Goal: Task Accomplishment & Management: Complete application form

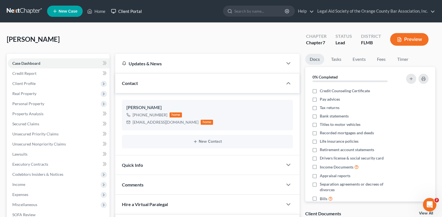
click at [133, 11] on link "Client Portal" at bounding box center [126, 11] width 36 height 10
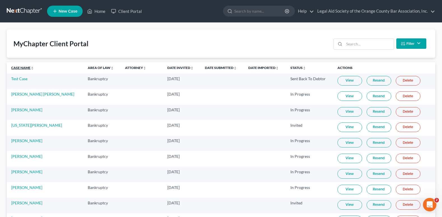
click at [19, 68] on link "Case Name unfold_more expand_more expand_less" at bounding box center [22, 68] width 23 height 4
click at [17, 68] on link "Case Name unfold_more expand_more expand_less" at bounding box center [22, 68] width 23 height 4
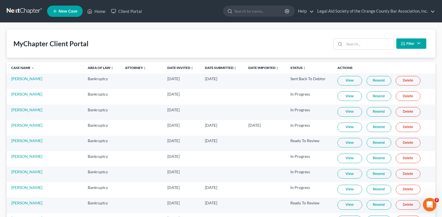
click at [341, 128] on link "View" at bounding box center [349, 127] width 25 height 10
click at [17, 126] on link "[PERSON_NAME]" at bounding box center [26, 125] width 31 height 5
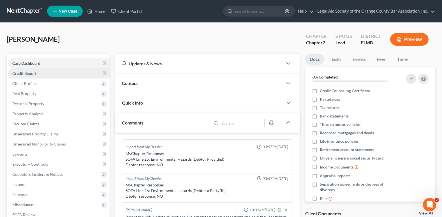
click at [24, 75] on span "Credit Report" at bounding box center [24, 73] width 24 height 5
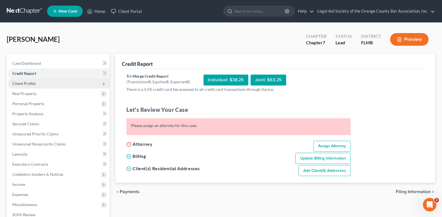
click at [28, 84] on span "Client Profile" at bounding box center [23, 83] width 23 height 5
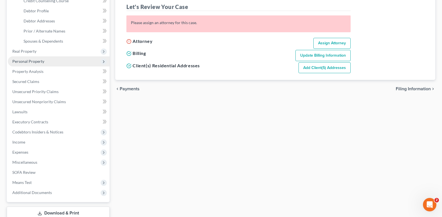
scroll to position [112, 0]
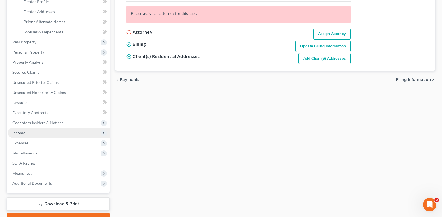
click at [18, 133] on span "Income" at bounding box center [18, 132] width 13 height 5
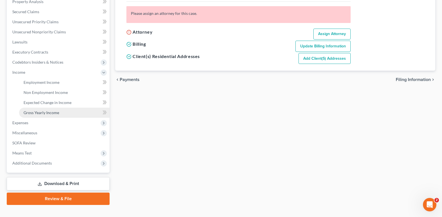
click at [75, 113] on link "Gross Yearly Income" at bounding box center [64, 113] width 91 height 10
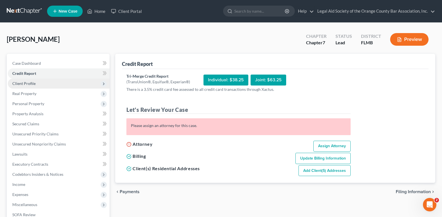
click at [32, 85] on span "Client Profile" at bounding box center [23, 83] width 23 height 5
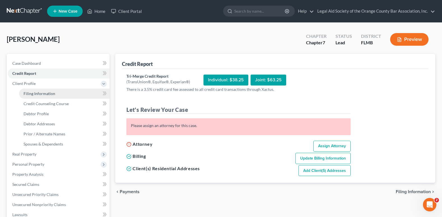
click at [32, 93] on span "Filing Information" at bounding box center [40, 93] width 32 height 5
select select "1"
select select "0"
select select "9"
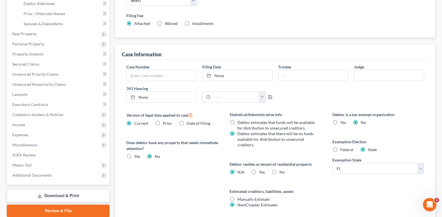
scroll to position [140, 0]
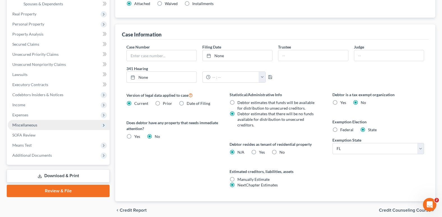
click at [31, 126] on span "Miscellaneous" at bounding box center [24, 124] width 25 height 5
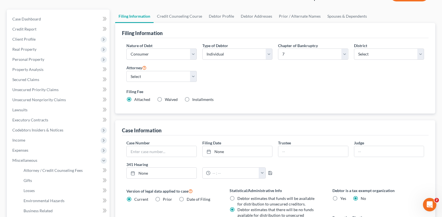
scroll to position [28, 0]
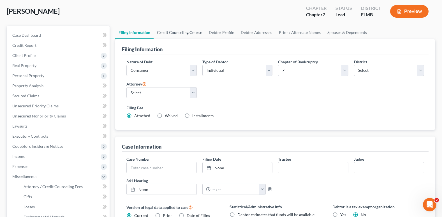
click at [184, 34] on link "Credit Counseling Course" at bounding box center [180, 32] width 52 height 13
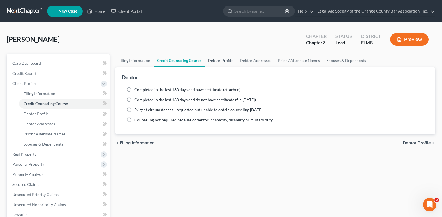
click at [225, 61] on link "Debtor Profile" at bounding box center [221, 60] width 32 height 13
select select "3"
select select "5"
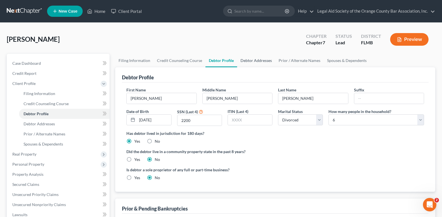
click at [250, 61] on link "Debtor Addresses" at bounding box center [256, 60] width 38 height 13
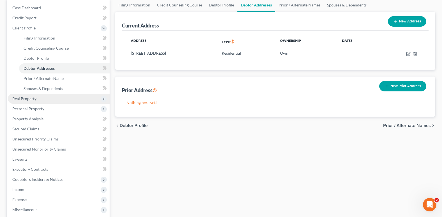
scroll to position [56, 0]
click at [22, 101] on span "Real Property" at bounding box center [59, 98] width 102 height 10
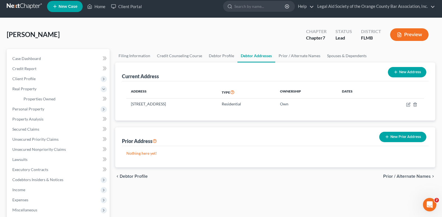
scroll to position [0, 0]
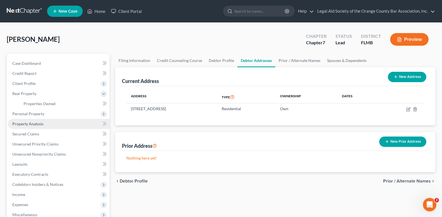
click at [35, 127] on link "Property Analysis" at bounding box center [59, 124] width 102 height 10
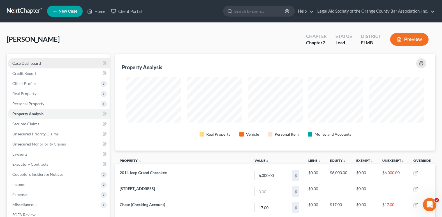
click at [21, 63] on span "Case Dashboard" at bounding box center [26, 63] width 29 height 5
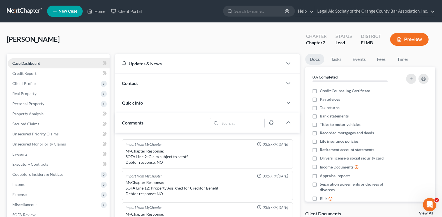
scroll to position [124, 0]
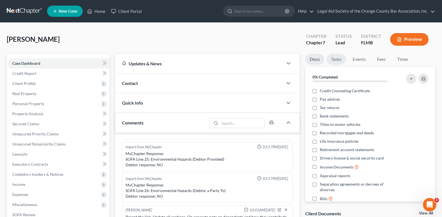
click at [332, 59] on link "Tasks" at bounding box center [335, 59] width 19 height 11
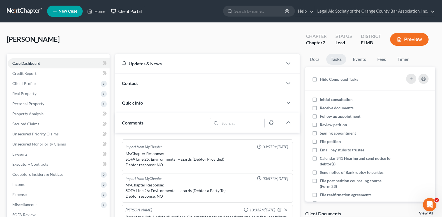
click at [130, 10] on link "Client Portal" at bounding box center [126, 11] width 36 height 10
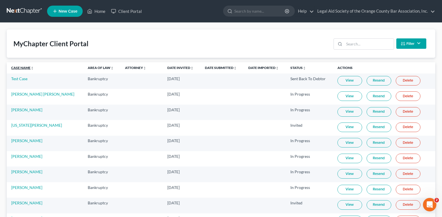
click at [23, 68] on link "Case Name unfold_more expand_more expand_less" at bounding box center [22, 68] width 23 height 4
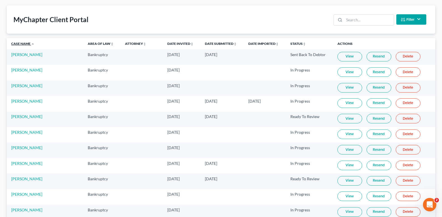
scroll to position [56, 0]
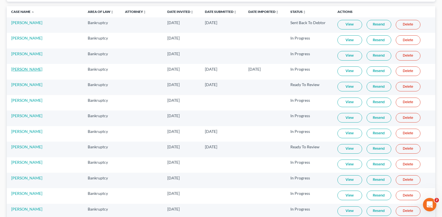
click at [15, 69] on link "[PERSON_NAME]" at bounding box center [26, 69] width 31 height 5
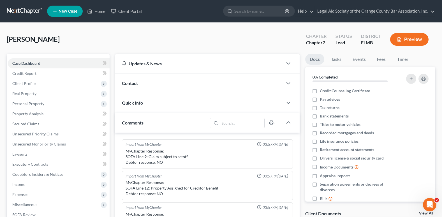
scroll to position [124, 0]
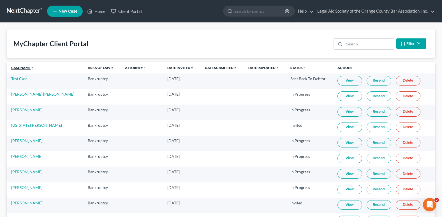
click at [19, 67] on link "Case Name unfold_more expand_more expand_less" at bounding box center [22, 68] width 23 height 4
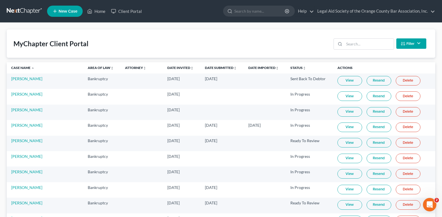
click at [345, 128] on link "View" at bounding box center [349, 127] width 25 height 10
click at [52, 97] on td "[PERSON_NAME]" at bounding box center [45, 96] width 77 height 15
click at [18, 125] on link "[PERSON_NAME]" at bounding box center [26, 125] width 31 height 5
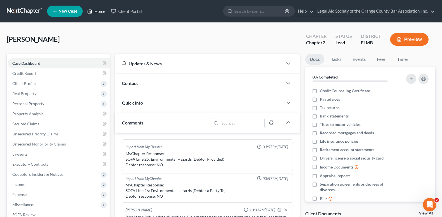
click at [97, 11] on link "Home" at bounding box center [96, 11] width 24 height 10
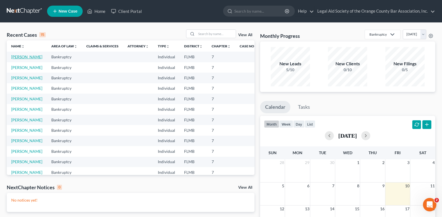
click at [17, 59] on link "Whitt, Angela" at bounding box center [26, 56] width 31 height 5
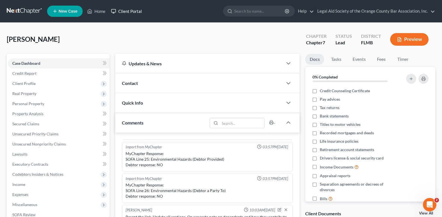
click at [127, 11] on link "Client Portal" at bounding box center [126, 11] width 36 height 10
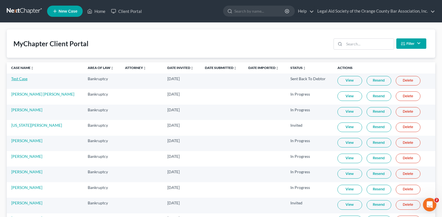
click at [20, 80] on link "Test Case" at bounding box center [19, 78] width 16 height 5
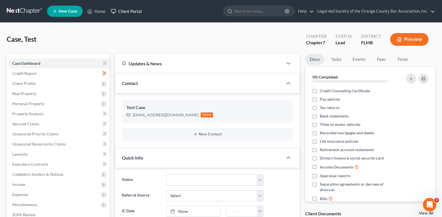
click at [125, 9] on link "Client Portal" at bounding box center [126, 11] width 36 height 10
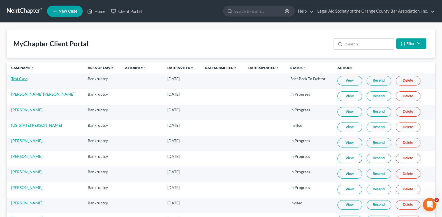
click at [18, 80] on link "Test Case" at bounding box center [19, 78] width 16 height 5
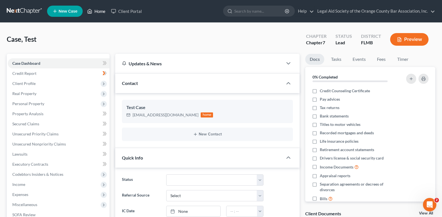
click at [101, 12] on link "Home" at bounding box center [96, 11] width 24 height 10
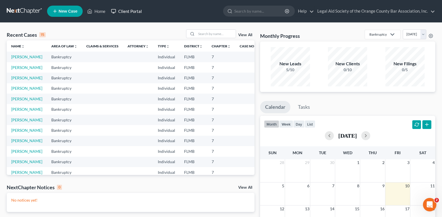
click at [130, 11] on link "Client Portal" at bounding box center [126, 11] width 36 height 10
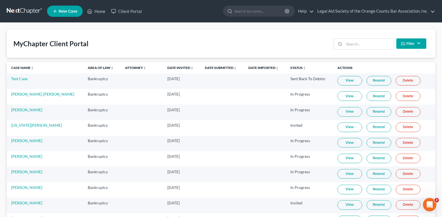
click at [15, 70] on th "Case Name unfold_more expand_more expand_less" at bounding box center [45, 67] width 77 height 11
click at [16, 69] on link "Case Name unfold_more expand_more expand_less" at bounding box center [22, 68] width 23 height 4
click at [343, 128] on link "View" at bounding box center [349, 127] width 25 height 10
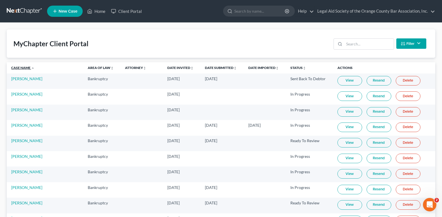
click at [20, 69] on link "Case Name unfold_more expand_more expand_less" at bounding box center [22, 68] width 23 height 4
click at [14, 67] on link "Case Name unfold_more expand_more expand_less" at bounding box center [22, 68] width 23 height 4
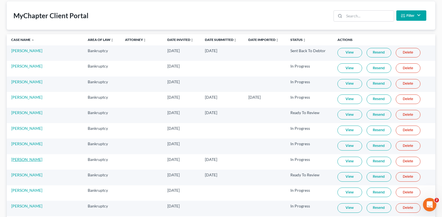
click at [17, 161] on link "[PERSON_NAME]" at bounding box center [26, 159] width 31 height 5
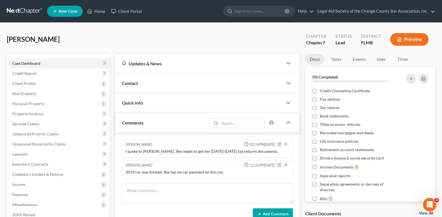
click at [127, 124] on span "Comments" at bounding box center [133, 122] width 22 height 5
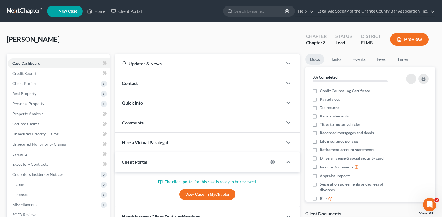
click at [133, 127] on div "Comments" at bounding box center [199, 122] width 168 height 19
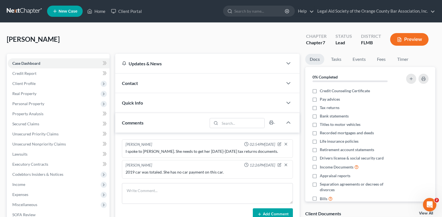
click at [133, 126] on div "Comments" at bounding box center [161, 122] width 92 height 19
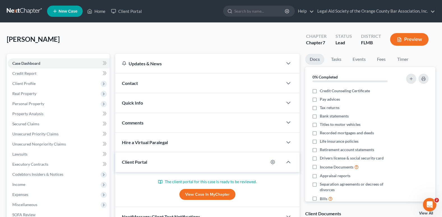
click at [131, 123] on span "Comments" at bounding box center [133, 122] width 22 height 5
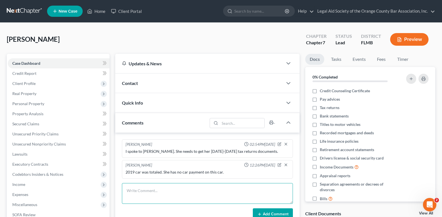
click at [133, 187] on textarea at bounding box center [207, 193] width 171 height 21
click at [193, 192] on textarea "Note from client:" at bounding box center [207, 193] width 171 height 21
paste textarea "Also from my kids father he would send money every other two weeks through my Z…"
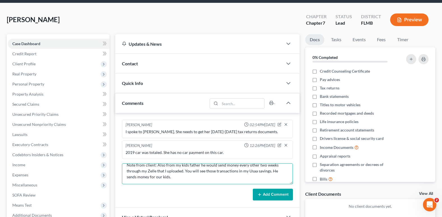
scroll to position [28, 0]
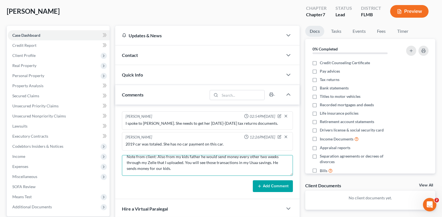
type textarea "Note from client: Also from my kids father he would send money every other two …"
click at [267, 184] on button "Add Comment" at bounding box center [273, 186] width 40 height 12
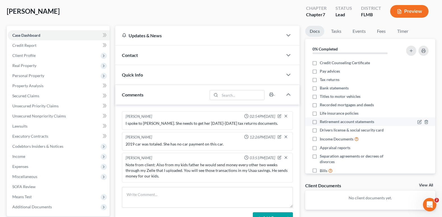
scroll to position [0, 0]
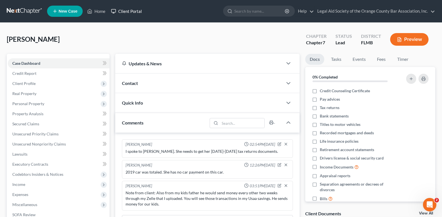
drag, startPoint x: 129, startPoint y: 10, endPoint x: 125, endPoint y: 29, distance: 19.9
click at [129, 10] on link "Client Portal" at bounding box center [126, 11] width 36 height 10
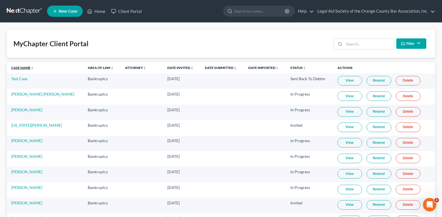
click at [16, 67] on link "Case Name unfold_more expand_more expand_less" at bounding box center [22, 68] width 23 height 4
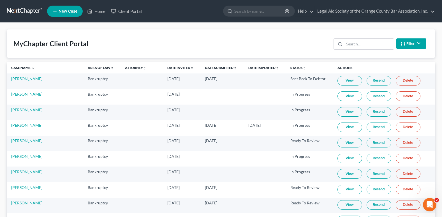
click at [346, 190] on link "View" at bounding box center [349, 190] width 25 height 10
click at [16, 185] on link "[PERSON_NAME]" at bounding box center [26, 187] width 31 height 5
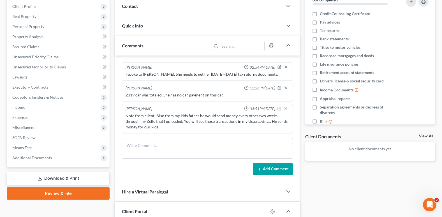
scroll to position [84, 0]
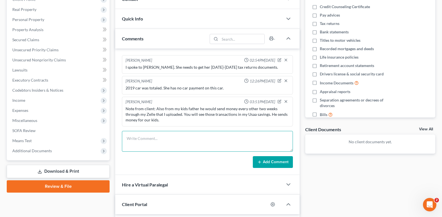
click at [144, 138] on textarea at bounding box center [207, 141] width 171 height 21
click at [137, 138] on textarea at bounding box center [207, 141] width 171 height 21
drag, startPoint x: 166, startPoint y: 136, endPoint x: 164, endPoint y: 141, distance: 5.3
click at [164, 141] on textarea "Note from client:" at bounding box center [207, 141] width 171 height 21
paste textarea "The cash app’s that were sent from the last 6 months were from my aunt for my b…"
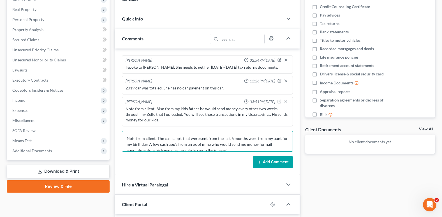
scroll to position [1, 0]
type textarea "Note from client: The cash app’s that were sent from the last 6 months were fro…"
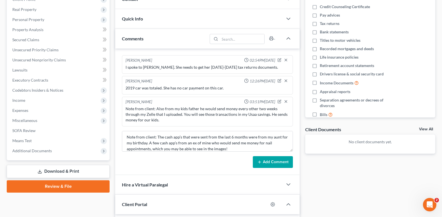
click at [275, 163] on button "Add Comment" at bounding box center [273, 162] width 40 height 12
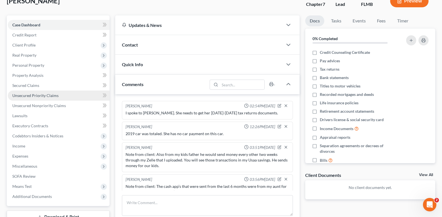
scroll to position [0, 0]
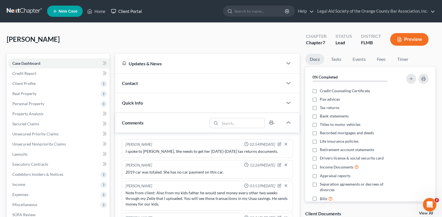
click at [126, 10] on link "Client Portal" at bounding box center [126, 11] width 36 height 10
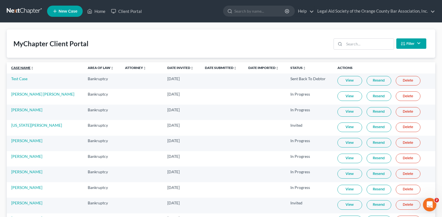
click at [18, 68] on link "Case Name unfold_more expand_more expand_less" at bounding box center [22, 68] width 23 height 4
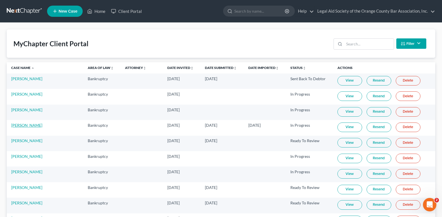
click at [19, 126] on link "[PERSON_NAME]" at bounding box center [26, 125] width 31 height 5
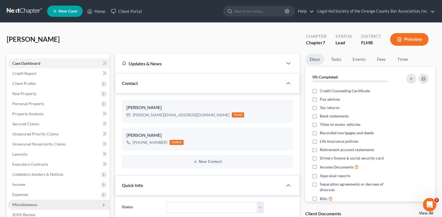
scroll to position [124, 0]
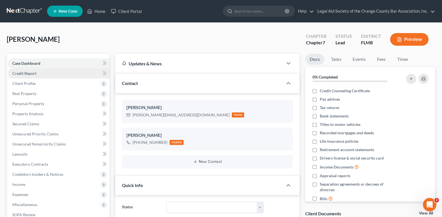
click at [24, 73] on span "Credit Report" at bounding box center [24, 73] width 24 height 5
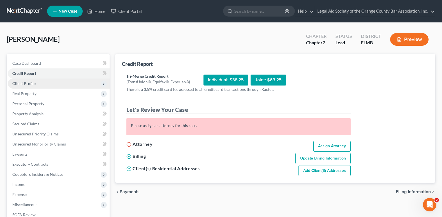
click at [24, 84] on span "Client Profile" at bounding box center [23, 83] width 23 height 5
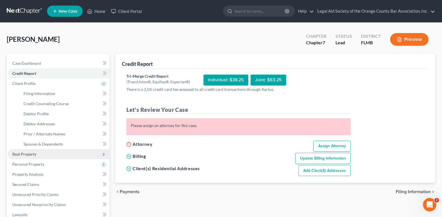
scroll to position [28, 0]
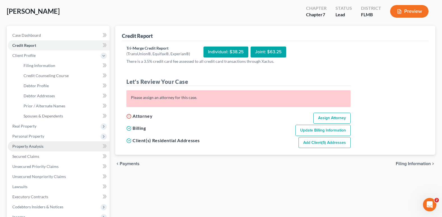
click at [26, 147] on span "Property Analysis" at bounding box center [27, 146] width 31 height 5
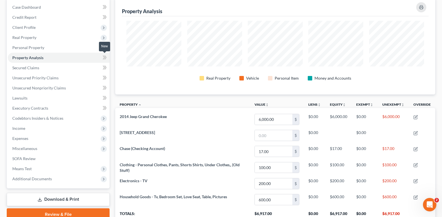
click at [106, 57] on icon at bounding box center [105, 57] width 4 height 7
click at [105, 58] on icon at bounding box center [104, 57] width 3 height 4
click at [33, 69] on span "Secured Claims" at bounding box center [25, 67] width 27 height 5
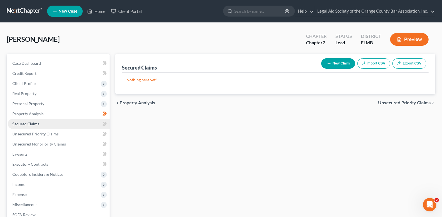
click at [36, 124] on span "Secured Claims" at bounding box center [25, 123] width 27 height 5
click at [104, 123] on icon at bounding box center [105, 123] width 4 height 7
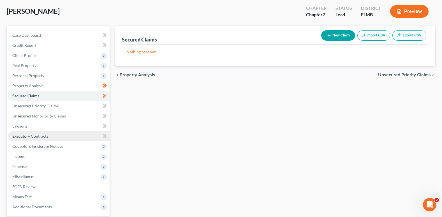
scroll to position [56, 0]
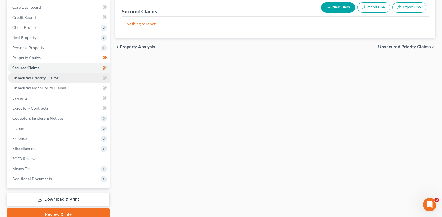
click at [22, 78] on span "Unsecured Priority Claims" at bounding box center [35, 77] width 46 height 5
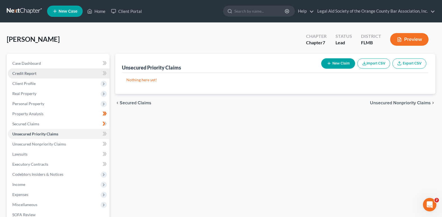
click at [23, 73] on span "Credit Report" at bounding box center [24, 73] width 24 height 5
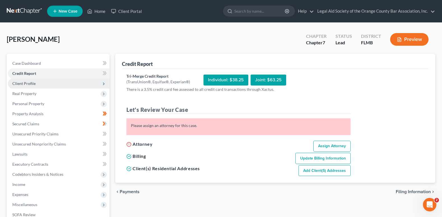
click at [26, 82] on span "Client Profile" at bounding box center [23, 83] width 23 height 5
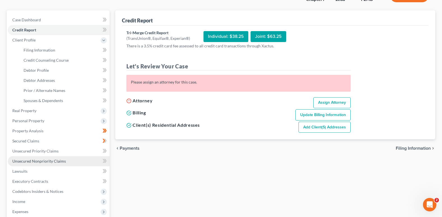
scroll to position [56, 0]
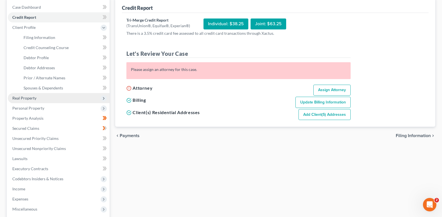
click at [32, 98] on span "Real Property" at bounding box center [24, 98] width 24 height 5
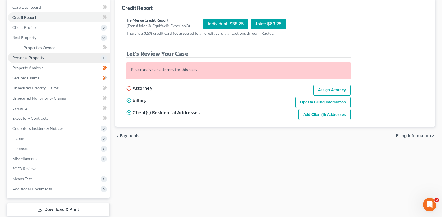
click at [104, 59] on icon at bounding box center [103, 58] width 4 height 4
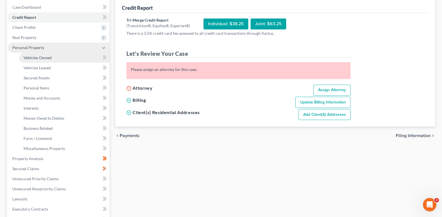
click at [37, 60] on span "Vehicles Owned" at bounding box center [38, 57] width 28 height 5
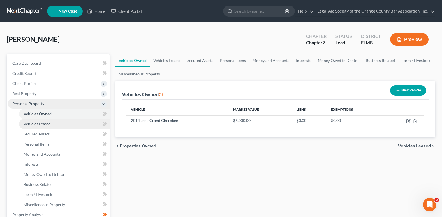
click at [40, 125] on span "Vehicles Leased" at bounding box center [37, 123] width 27 height 5
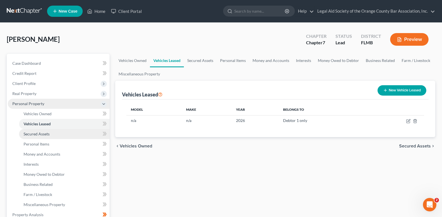
click at [40, 133] on span "Secured Assets" at bounding box center [37, 133] width 26 height 5
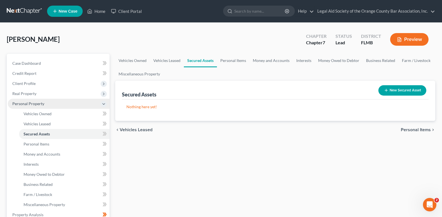
click at [403, 92] on button "New Secured Asset" at bounding box center [402, 90] width 48 height 10
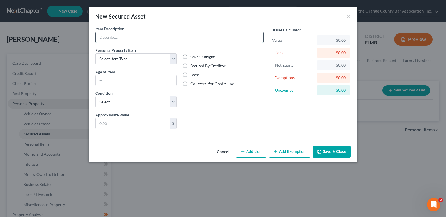
click at [115, 35] on input "text" at bounding box center [180, 37] width 168 height 11
type input "none"
click at [333, 153] on button "Save & Close" at bounding box center [332, 152] width 38 height 12
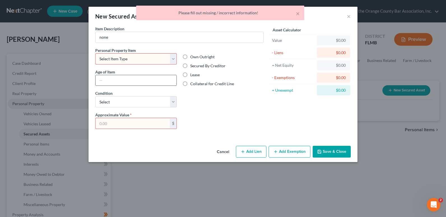
click at [146, 80] on input "text" at bounding box center [136, 80] width 81 height 11
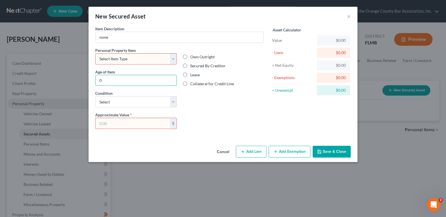
type input "0"
click at [333, 149] on button "Save & Close" at bounding box center [332, 152] width 38 height 12
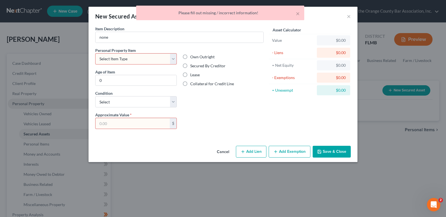
click at [128, 123] on input "text" at bounding box center [133, 123] width 74 height 11
type input "0"
click at [336, 151] on button "Save & Close" at bounding box center [332, 152] width 38 height 12
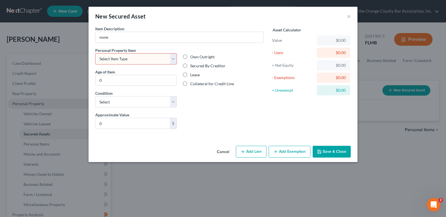
click at [333, 152] on button "Save & Close" at bounding box center [332, 152] width 38 height 12
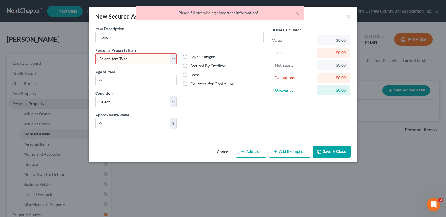
click at [336, 52] on div "$0.00" at bounding box center [333, 53] width 24 height 6
click at [341, 52] on div "$0.00" at bounding box center [333, 53] width 24 height 6
click at [333, 77] on div "$0.00" at bounding box center [333, 78] width 24 height 6
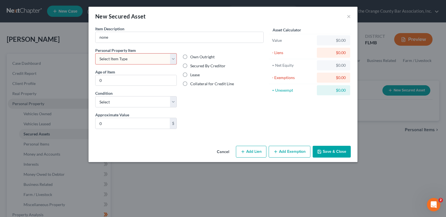
click at [171, 59] on select "Select Item Type Clothing Collectibles Of Value Electronics Firearms Household …" at bounding box center [136, 58] width 82 height 11
select select "other"
click at [95, 53] on select "Select Item Type Clothing Collectibles Of Value Electronics Firearms Household …" at bounding box center [136, 58] width 82 height 11
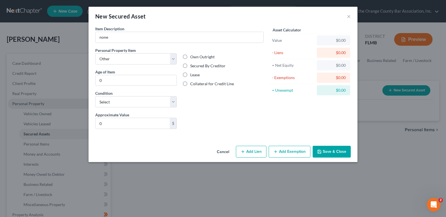
click at [328, 154] on button "Save & Close" at bounding box center [332, 152] width 38 height 12
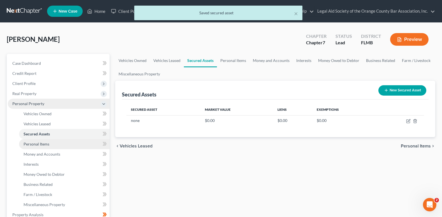
click at [34, 142] on span "Personal Items" at bounding box center [37, 144] width 26 height 5
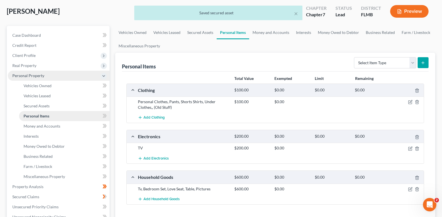
scroll to position [56, 0]
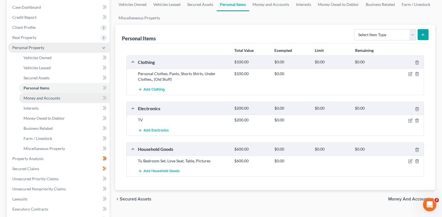
click at [39, 99] on span "Money and Accounts" at bounding box center [42, 98] width 37 height 5
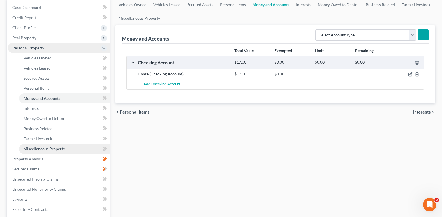
scroll to position [56, 0]
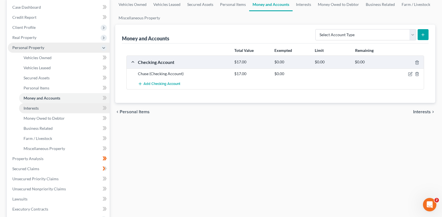
click at [36, 109] on span "Interests" at bounding box center [31, 108] width 15 height 5
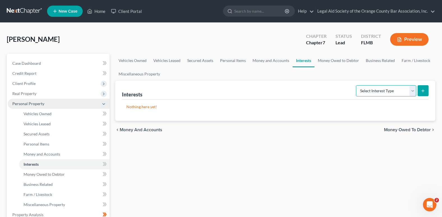
click at [414, 91] on select "Select Interest Type 401K Annuity Bond Education IRA Government Bond Government…" at bounding box center [386, 90] width 60 height 11
select select "401k"
click at [356, 85] on select "Select Interest Type 401K Annuity Bond Education IRA Government Bond Government…" at bounding box center [386, 90] width 60 height 11
click at [412, 93] on select "Select Interest Type 401K Annuity Bond Education IRA Government Bond Government…" at bounding box center [386, 90] width 60 height 11
click at [423, 91] on line "submit" at bounding box center [423, 91] width 3 height 0
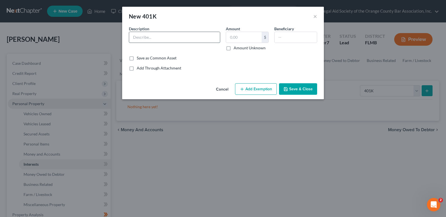
click at [151, 35] on input "text" at bounding box center [174, 37] width 91 height 11
type input "nibne"
click at [292, 89] on button "Save & Close" at bounding box center [298, 89] width 38 height 12
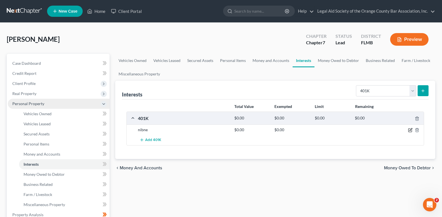
click at [409, 131] on icon "button" at bounding box center [410, 130] width 4 height 4
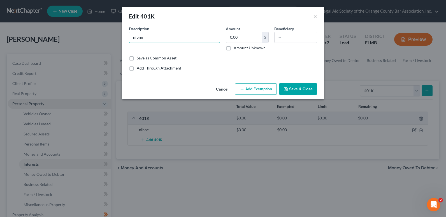
drag, startPoint x: 152, startPoint y: 39, endPoint x: 98, endPoint y: 38, distance: 53.5
click at [98, 38] on div "Edit 401K × An exemption set must first be selected from the Filing Information…" at bounding box center [223, 108] width 446 height 217
type input "n/a"
click at [299, 85] on button "Save & Close" at bounding box center [298, 89] width 38 height 12
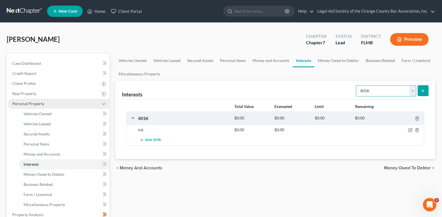
click at [411, 91] on select "Select Interest Type 401K Annuity Bond Education IRA Government Bond Government…" at bounding box center [386, 90] width 60 height 11
click at [309, 73] on ul "Vehicles Owned Vehicles Leased Secured Assets Personal Items Money and Accounts…" at bounding box center [275, 67] width 320 height 27
click at [419, 130] on icon "button" at bounding box center [417, 130] width 4 height 4
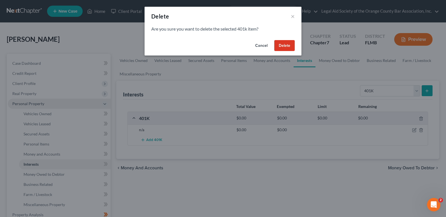
click at [284, 48] on button "Delete" at bounding box center [284, 45] width 20 height 11
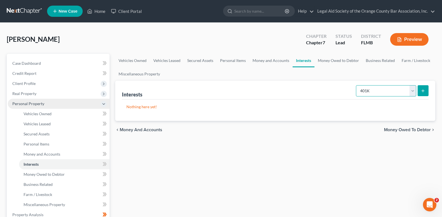
click at [413, 91] on select "Select Interest Type 401K Annuity Bond Education IRA Government Bond Government…" at bounding box center [386, 90] width 60 height 11
click at [214, 111] on div "Nothing here yet!" at bounding box center [275, 109] width 307 height 21
click at [412, 92] on select "Select Interest Type 401K Annuity Bond Education IRA Government Bond Government…" at bounding box center [386, 90] width 60 height 11
click at [356, 85] on select "Select Interest Type 401K Annuity Bond Education IRA Government Bond Government…" at bounding box center [386, 90] width 60 height 11
click at [413, 90] on select "Select Interest Type 401K Annuity Bond Education IRA Government Bond Government…" at bounding box center [386, 90] width 60 height 11
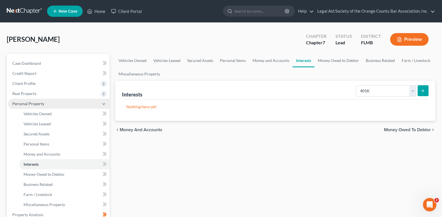
click at [424, 92] on icon "submit" at bounding box center [423, 91] width 4 height 4
click at [414, 92] on select "Select Interest Type 401K Annuity Bond Education IRA Government Bond Government…" at bounding box center [386, 90] width 60 height 11
click at [356, 85] on select "Select Interest Type 401K Annuity Bond Education IRA Government Bond Government…" at bounding box center [386, 90] width 60 height 11
click at [427, 91] on button "submit" at bounding box center [423, 90] width 11 height 11
click at [369, 93] on select "Select Interest Type 401K Annuity Bond Education IRA Government Bond Government…" at bounding box center [386, 90] width 60 height 11
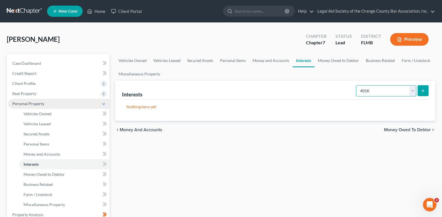
click at [356, 85] on select "Select Interest Type 401K Annuity Bond Education IRA Government Bond Government…" at bounding box center [386, 90] width 60 height 11
click at [421, 91] on icon "submit" at bounding box center [423, 91] width 4 height 4
click at [369, 92] on select "Select Interest Type 401K Annuity Bond Education IRA Government Bond Government…" at bounding box center [386, 90] width 60 height 11
click at [356, 85] on select "Select Interest Type 401K Annuity Bond Education IRA Government Bond Government…" at bounding box center [386, 90] width 60 height 11
click at [424, 94] on button "submit" at bounding box center [423, 90] width 11 height 11
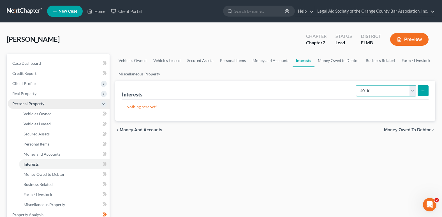
click at [411, 92] on select "Select Interest Type 401K Annuity Bond Education IRA Government Bond Government…" at bounding box center [386, 90] width 60 height 11
select select "annuity"
click at [356, 85] on select "Select Interest Type 401K Annuity Bond Education IRA Government Bond Government…" at bounding box center [386, 90] width 60 height 11
click at [423, 91] on icon "submit" at bounding box center [423, 91] width 4 height 4
click at [152, 106] on p "Nothing here yet!" at bounding box center [275, 107] width 298 height 6
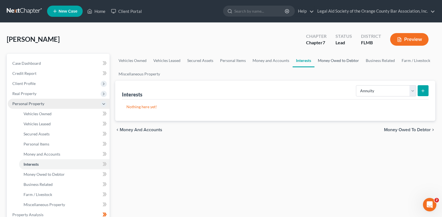
click at [344, 60] on link "Money Owed to Debtor" at bounding box center [338, 60] width 48 height 13
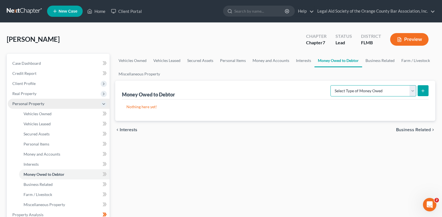
click at [411, 92] on select "Select Type of Money Owed Accounts Receivable Alimony Child Support Claims Agai…" at bounding box center [373, 90] width 86 height 11
select select "accounts_receivable"
click at [331, 85] on select "Select Type of Money Owed Accounts Receivable Alimony Child Support Claims Agai…" at bounding box center [373, 90] width 86 height 11
click at [150, 108] on p "Nothing here yet!" at bounding box center [275, 107] width 298 height 6
click at [422, 90] on icon "submit" at bounding box center [423, 91] width 4 height 4
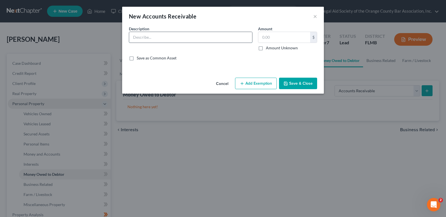
click at [184, 36] on input "text" at bounding box center [190, 37] width 123 height 11
type input "nine"
drag, startPoint x: 184, startPoint y: 37, endPoint x: 117, endPoint y: 37, distance: 66.4
click at [117, 37] on div "New Accounts Receivable × An exemption set must first be selected from the Fili…" at bounding box center [223, 108] width 446 height 217
type input "n/a"
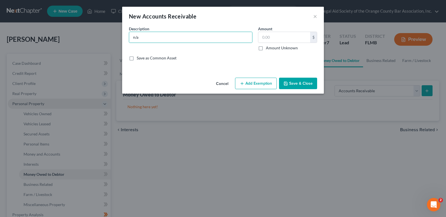
click at [305, 84] on button "Save & Close" at bounding box center [298, 84] width 38 height 12
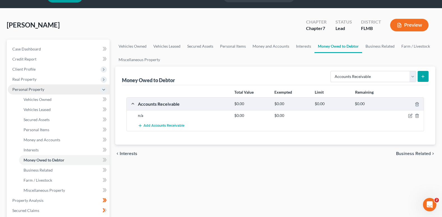
scroll to position [28, 0]
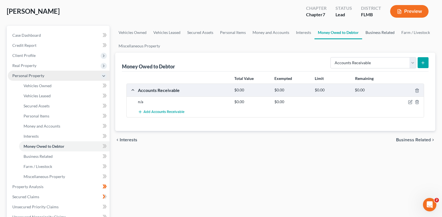
drag, startPoint x: 381, startPoint y: 32, endPoint x: 379, endPoint y: 35, distance: 3.8
click at [381, 32] on link "Business Related" at bounding box center [380, 32] width 36 height 13
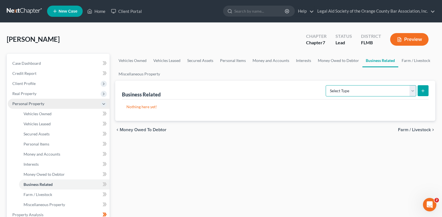
click at [415, 90] on select "Select Type Customer Lists Franchises Inventory Licenses Machinery Office Equip…" at bounding box center [371, 90] width 91 height 11
select select "customer_list"
click at [326, 85] on select "Select Type Customer Lists Franchises Inventory Licenses Machinery Office Equip…" at bounding box center [371, 90] width 91 height 11
click at [423, 89] on icon "submit" at bounding box center [423, 91] width 4 height 4
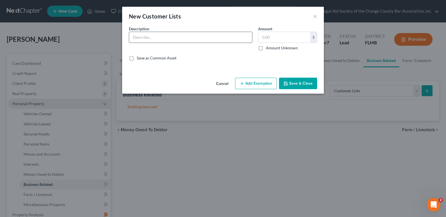
click at [194, 38] on input "text" at bounding box center [190, 37] width 123 height 11
type input "none"
click at [293, 82] on button "Save & Close" at bounding box center [298, 84] width 38 height 12
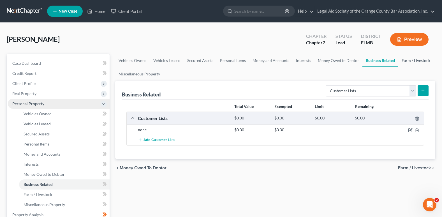
click at [417, 62] on link "Farm / Livestock" at bounding box center [415, 60] width 35 height 13
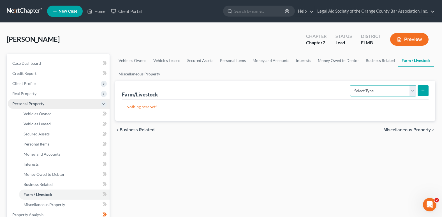
click at [374, 92] on select "Select Type Animals & Livestock Crops: Growing or Harvested Farming Equipment F…" at bounding box center [383, 90] width 66 height 11
select select "animals"
click at [351, 85] on select "Select Type Animals & Livestock Crops: Growing or Harvested Farming Equipment F…" at bounding box center [383, 90] width 66 height 11
click at [421, 91] on icon "submit" at bounding box center [423, 91] width 4 height 4
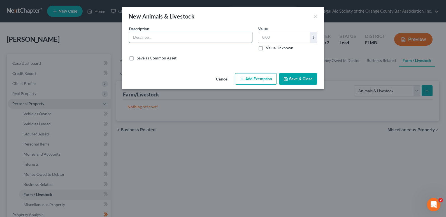
click at [196, 37] on input "text" at bounding box center [190, 37] width 123 height 11
type input "n/a"
click at [293, 79] on button "Save & Close" at bounding box center [298, 79] width 38 height 12
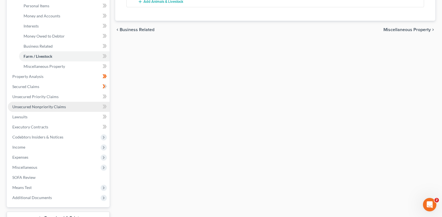
scroll to position [140, 0]
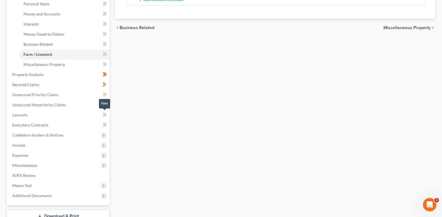
click at [104, 113] on icon at bounding box center [104, 115] width 3 height 4
click at [39, 123] on span "Executory Contracts" at bounding box center [30, 124] width 36 height 5
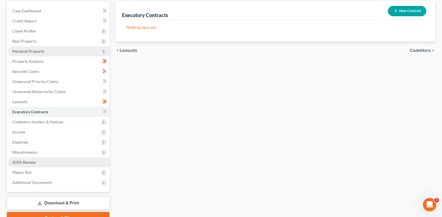
scroll to position [81, 0]
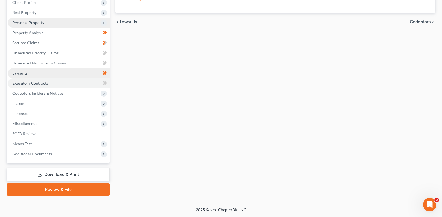
click at [25, 71] on span "Lawsuits" at bounding box center [19, 73] width 15 height 5
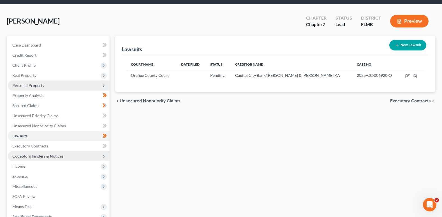
scroll to position [28, 0]
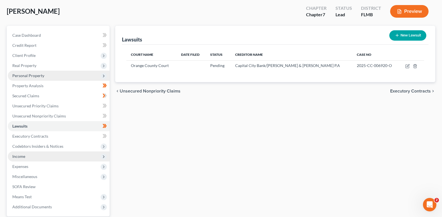
click at [26, 157] on span "Income" at bounding box center [59, 156] width 102 height 10
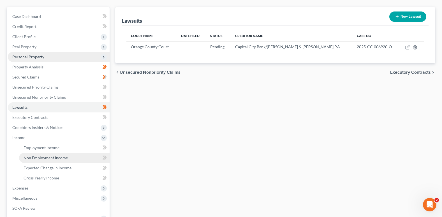
scroll to position [56, 0]
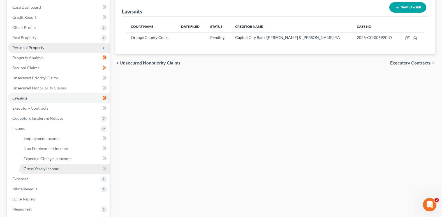
click at [57, 169] on span "Gross Yearly Income" at bounding box center [42, 168] width 36 height 5
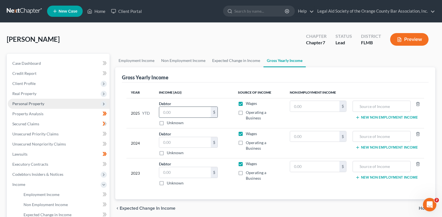
click at [183, 110] on input "text" at bounding box center [185, 112] width 52 height 11
type input "20,910.00"
click at [390, 107] on input "text" at bounding box center [382, 106] width 52 height 11
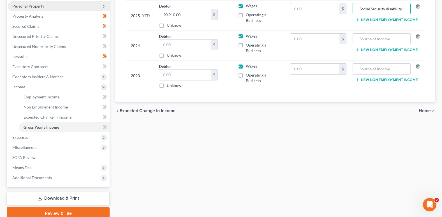
scroll to position [112, 0]
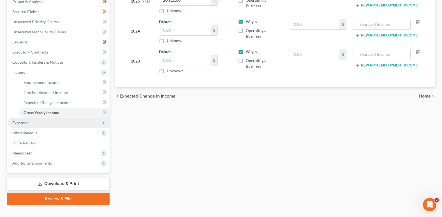
type input "Social Security disability"
click at [26, 123] on span "Expenses" at bounding box center [20, 122] width 16 height 5
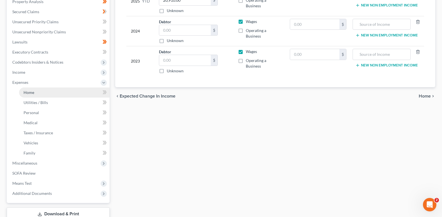
click at [33, 91] on span "Home" at bounding box center [29, 92] width 11 height 5
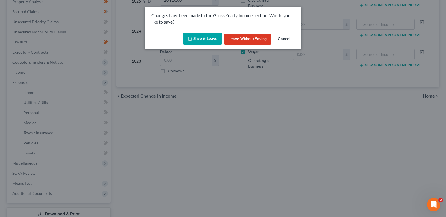
click at [205, 40] on button "Save & Leave" at bounding box center [202, 39] width 39 height 12
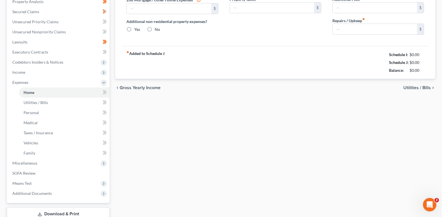
type input "886.02"
type input "0.00"
radio input "true"
type input "0.00"
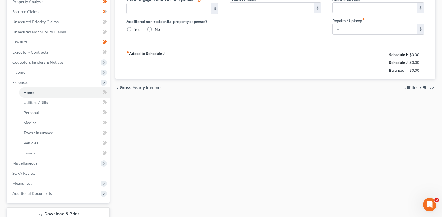
type input "0.00"
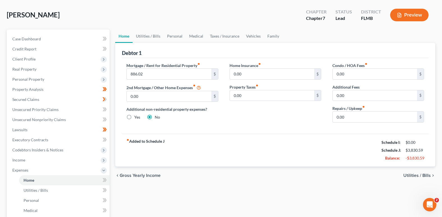
scroll to position [56, 0]
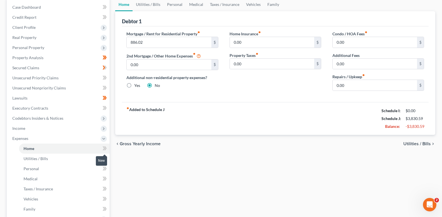
click at [106, 148] on icon at bounding box center [105, 148] width 4 height 7
click at [74, 159] on link "Utilities / Bills" at bounding box center [64, 159] width 91 height 10
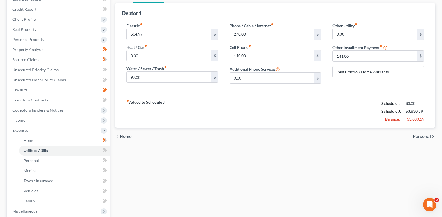
scroll to position [84, 0]
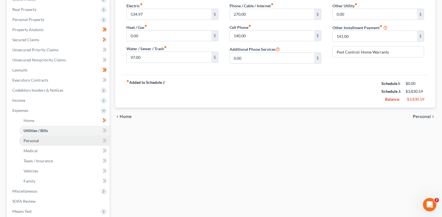
click at [62, 139] on link "Personal" at bounding box center [64, 141] width 91 height 10
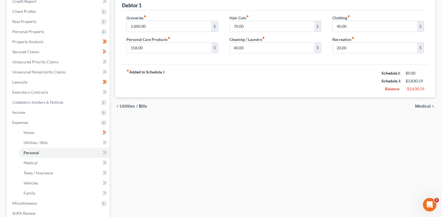
scroll to position [84, 0]
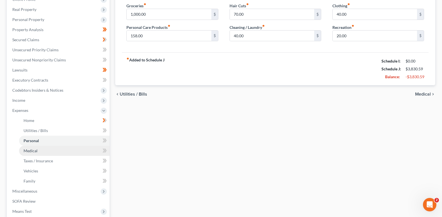
click at [64, 152] on link "Medical" at bounding box center [64, 151] width 91 height 10
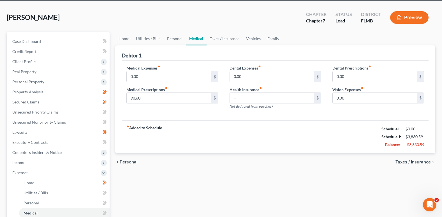
scroll to position [84, 0]
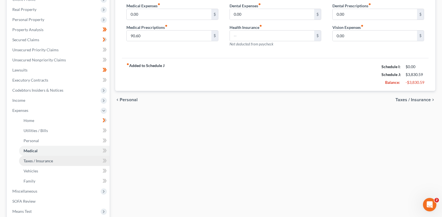
click at [67, 160] on link "Taxes / Insurance" at bounding box center [64, 161] width 91 height 10
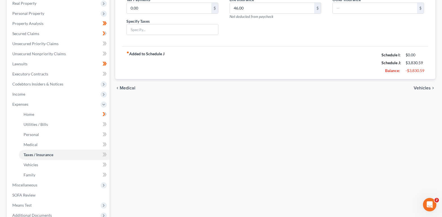
scroll to position [112, 0]
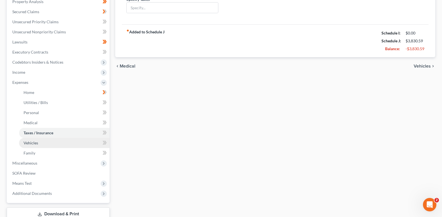
click at [68, 144] on link "Vehicles" at bounding box center [64, 143] width 91 height 10
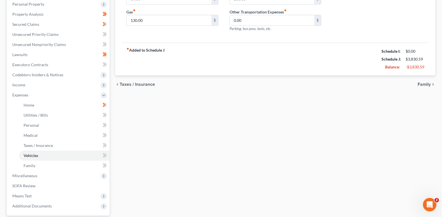
scroll to position [112, 0]
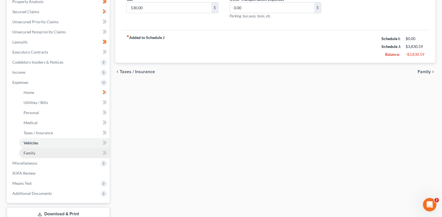
click at [49, 152] on link "Family" at bounding box center [64, 153] width 91 height 10
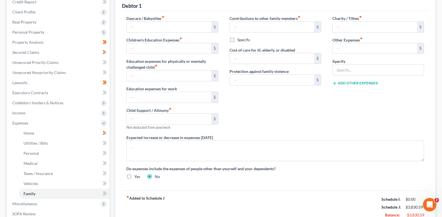
scroll to position [112, 0]
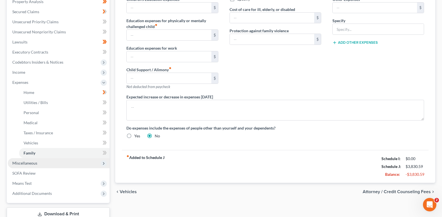
click at [68, 164] on span "Miscellaneous" at bounding box center [59, 163] width 102 height 10
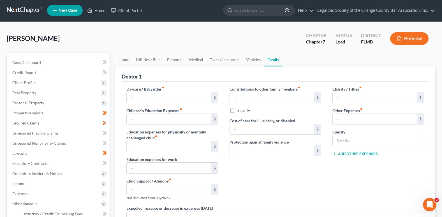
scroll to position [0, 0]
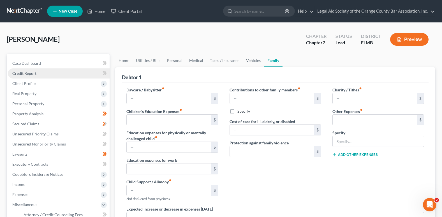
click at [48, 75] on link "Credit Report" at bounding box center [59, 73] width 102 height 10
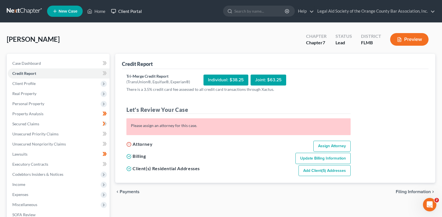
click at [132, 12] on link "Client Portal" at bounding box center [126, 11] width 36 height 10
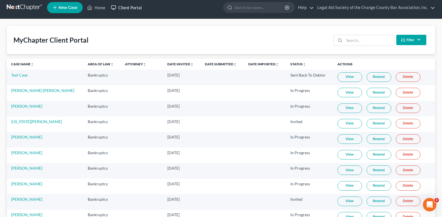
scroll to position [28, 0]
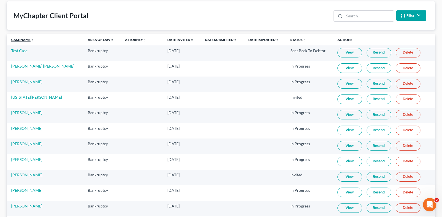
click at [20, 40] on link "Case Name unfold_more expand_more expand_less" at bounding box center [22, 40] width 23 height 4
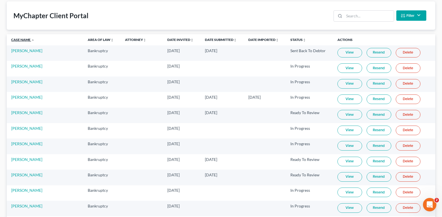
click at [18, 39] on link "Case Name unfold_more expand_more expand_less" at bounding box center [22, 40] width 23 height 4
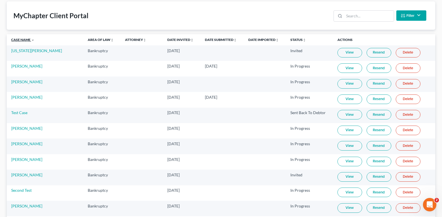
click at [22, 39] on link "Case Name unfold_more expand_more expand_less" at bounding box center [22, 40] width 23 height 4
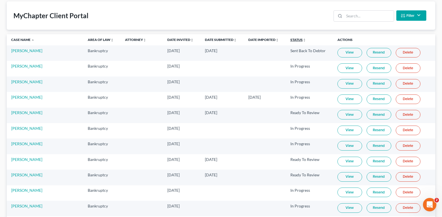
click at [290, 39] on link "Status unfold_more expand_more expand_less" at bounding box center [298, 40] width 16 height 4
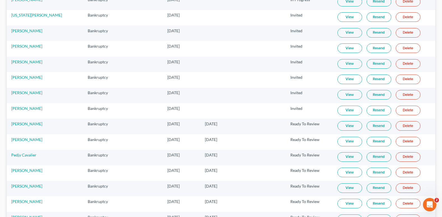
scroll to position [560, 0]
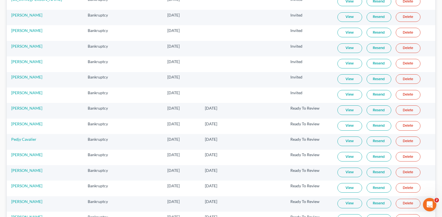
click at [369, 32] on link "Resend" at bounding box center [379, 33] width 25 height 10
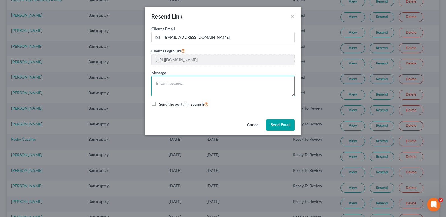
click at [172, 85] on textarea at bounding box center [222, 86] width 143 height 21
type textarea "As per our discussion, please answer all questions and upload all documents."
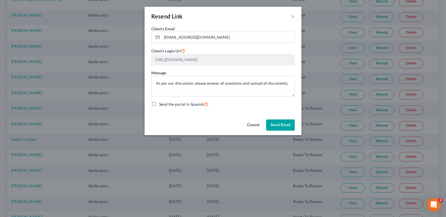
click at [274, 126] on button "Send Email" at bounding box center [280, 124] width 29 height 11
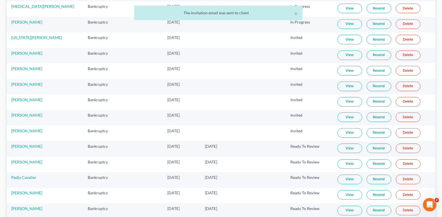
scroll to position [504, 0]
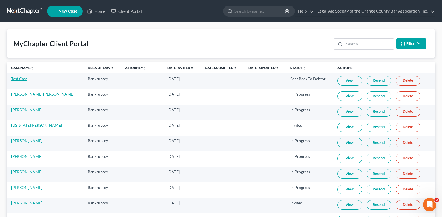
click at [21, 78] on link "Test Case" at bounding box center [19, 78] width 16 height 5
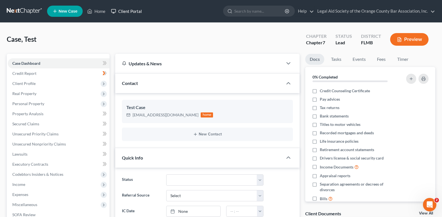
click at [125, 9] on link "Client Portal" at bounding box center [126, 11] width 36 height 10
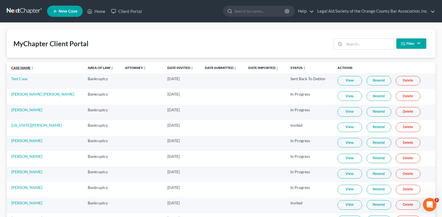
click at [23, 66] on link "Case Name unfold_more expand_more expand_less" at bounding box center [22, 68] width 23 height 4
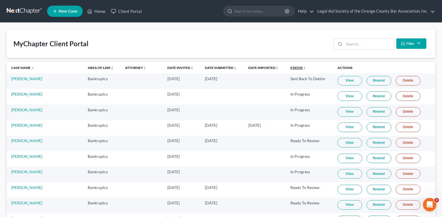
click at [290, 68] on link "Status unfold_more expand_more expand_less" at bounding box center [298, 68] width 16 height 4
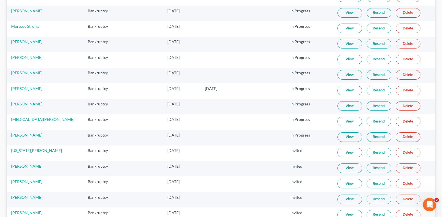
scroll to position [448, 0]
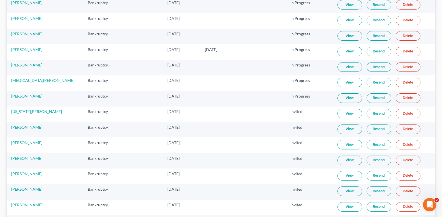
click at [373, 145] on link "Resend" at bounding box center [379, 145] width 25 height 10
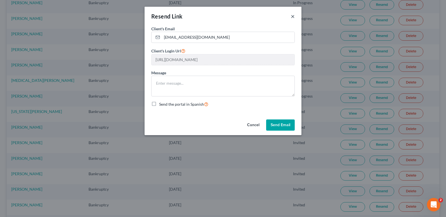
click at [294, 17] on button "×" at bounding box center [293, 16] width 4 height 7
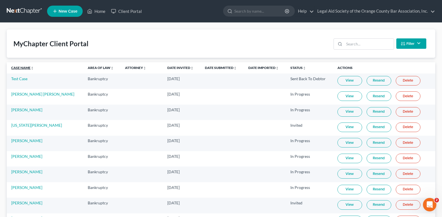
click at [13, 67] on link "Case Name unfold_more expand_more expand_less" at bounding box center [22, 68] width 23 height 4
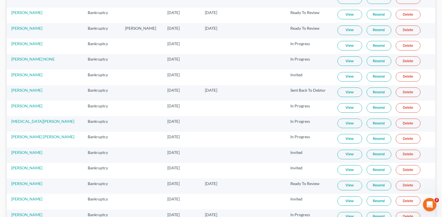
scroll to position [392, 0]
click at [371, 203] on link "Resend" at bounding box center [379, 201] width 25 height 10
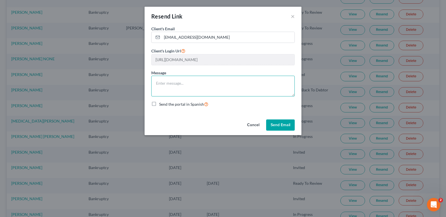
click at [176, 81] on textarea at bounding box center [222, 86] width 143 height 21
click at [173, 79] on textarea at bounding box center [222, 86] width 143 height 21
type textarea "As we dissuced,"
drag, startPoint x: 170, startPoint y: 84, endPoint x: 177, endPoint y: 81, distance: 7.3
drag, startPoint x: 193, startPoint y: 80, endPoint x: 142, endPoint y: 89, distance: 52.0
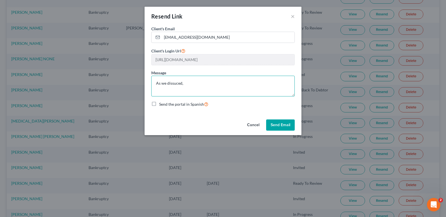
click at [142, 89] on div "Resend Link × Client's Email * michellelatkinson2@gmail.com Client's Login Url …" at bounding box center [223, 108] width 446 height 217
type textarea "Resending the link for Next Chapter"
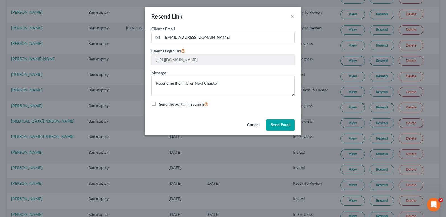
click at [276, 124] on button "Send Email" at bounding box center [280, 124] width 29 height 11
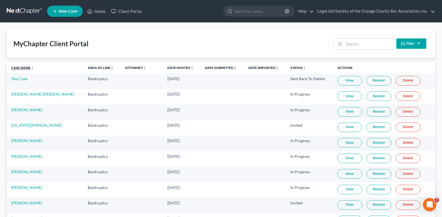
click at [22, 68] on link "Case Name unfold_more expand_more expand_less" at bounding box center [22, 68] width 23 height 4
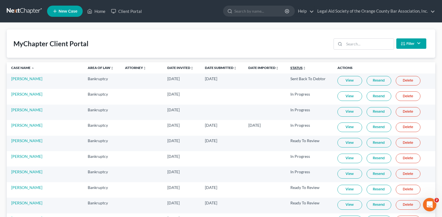
click at [290, 68] on link "Status unfold_more expand_more expand_less" at bounding box center [298, 68] width 16 height 4
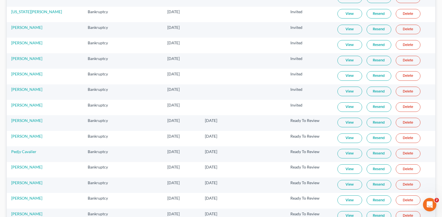
scroll to position [560, 0]
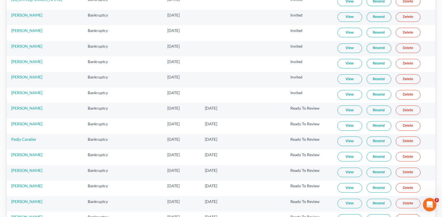
click at [337, 206] on link "View" at bounding box center [349, 204] width 25 height 10
click at [369, 205] on link "Resend" at bounding box center [379, 204] width 25 height 10
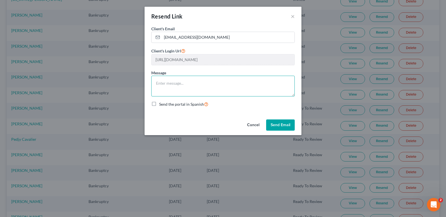
click at [162, 80] on textarea at bounding box center [222, 86] width 143 height 21
type textarea "resending the link."
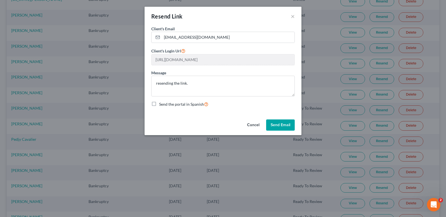
click at [285, 128] on button "Send Email" at bounding box center [280, 124] width 29 height 11
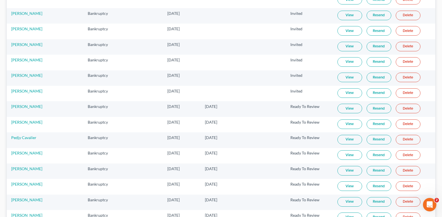
scroll to position [588, 0]
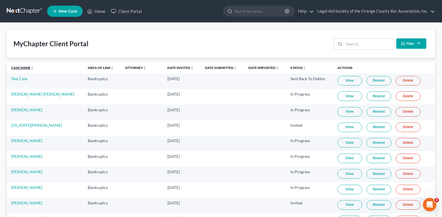
click at [19, 69] on link "Case Name unfold_more expand_more expand_less" at bounding box center [22, 68] width 23 height 4
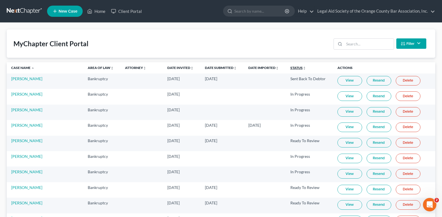
click at [290, 68] on link "Status unfold_more expand_more expand_less" at bounding box center [298, 68] width 16 height 4
click at [16, 67] on link "Case Name unfold_more expand_more expand_less" at bounding box center [22, 68] width 23 height 4
click at [127, 10] on link "Client Portal" at bounding box center [126, 11] width 36 height 10
click at [290, 69] on link "Status unfold_more expand_more expand_less" at bounding box center [298, 68] width 16 height 4
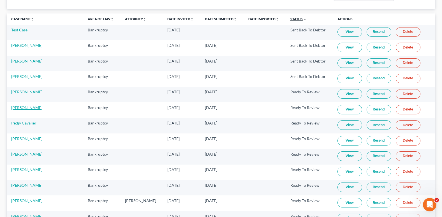
scroll to position [56, 0]
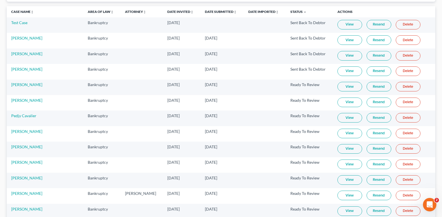
click at [343, 118] on link "View" at bounding box center [349, 118] width 25 height 10
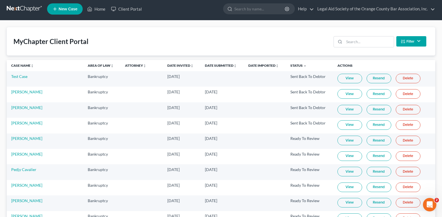
scroll to position [0, 0]
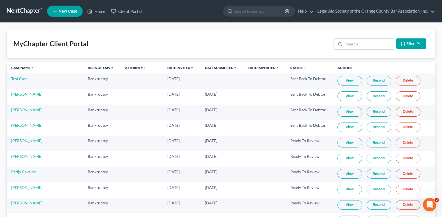
click at [66, 12] on span "New Case" at bounding box center [68, 11] width 19 height 4
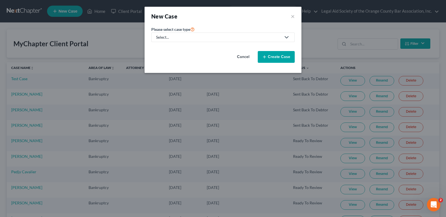
click at [191, 36] on div "Select..." at bounding box center [218, 37] width 125 height 6
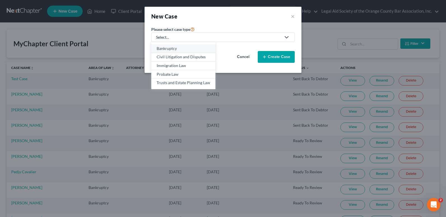
click at [177, 46] on div "Bankruptcy" at bounding box center [184, 49] width 54 height 6
select select "15"
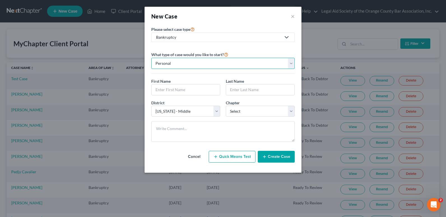
click at [176, 65] on select "Personal Business" at bounding box center [222, 63] width 143 height 11
click at [163, 89] on input "text" at bounding box center [186, 89] width 68 height 11
click at [158, 89] on input "text" at bounding box center [186, 89] width 68 height 11
paste input "[PERSON_NAME]"
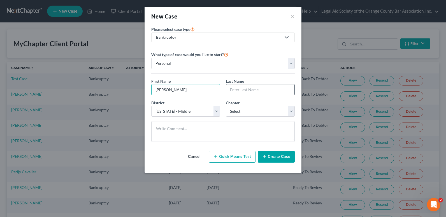
type input "[PERSON_NAME]"
click at [240, 91] on input "text" at bounding box center [260, 89] width 68 height 11
paste input "[PERSON_NAME]"
type input "[PERSON_NAME]"
drag, startPoint x: 169, startPoint y: 90, endPoint x: 195, endPoint y: 89, distance: 26.1
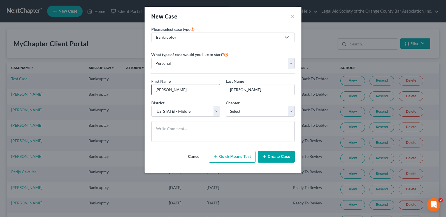
click at [195, 89] on input "[PERSON_NAME]" at bounding box center [186, 89] width 68 height 11
type input "[PERSON_NAME]"
drag, startPoint x: 242, startPoint y: 92, endPoint x: 218, endPoint y: 92, distance: 23.5
click at [218, 92] on div "First Name * [PERSON_NAME] Last Name * [PERSON_NAME]" at bounding box center [223, 89] width 149 height 22
type input "[PERSON_NAME]"
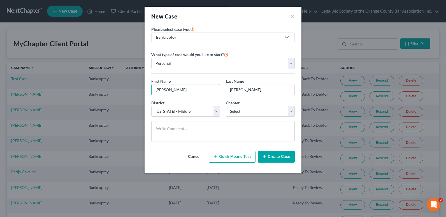
drag, startPoint x: 156, startPoint y: 91, endPoint x: 240, endPoint y: 89, distance: 84.1
click at [142, 94] on div "New Case × Please select case type * Bankruptcy Bankruptcy Civil Litigation and…" at bounding box center [223, 108] width 446 height 217
drag, startPoint x: 230, startPoint y: 91, endPoint x: 207, endPoint y: 94, distance: 23.5
click at [207, 94] on div "First Name * [PERSON_NAME] Last Name * [PERSON_NAME]" at bounding box center [223, 89] width 149 height 22
click at [240, 111] on select "Select 7 11 12 13" at bounding box center [260, 111] width 69 height 11
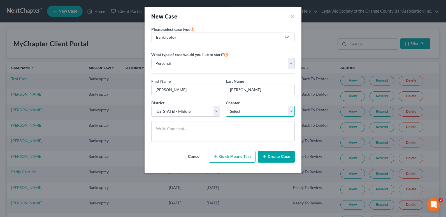
select select "0"
click at [226, 106] on select "Select 7 11 12 13" at bounding box center [260, 111] width 69 height 11
click at [283, 156] on button "Create Case" at bounding box center [276, 157] width 37 height 12
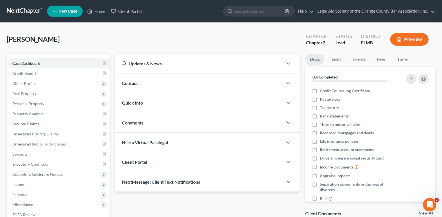
click at [136, 86] on div "Contact" at bounding box center [199, 82] width 168 height 19
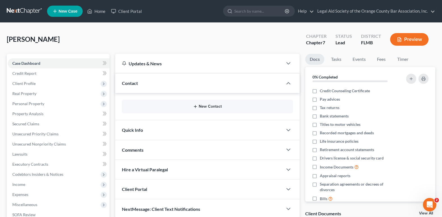
click at [209, 106] on button "New Contact" at bounding box center [207, 106] width 162 height 4
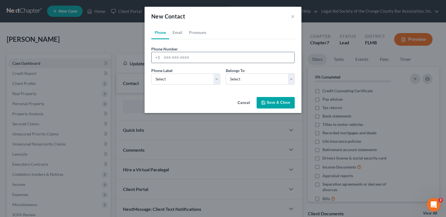
click at [165, 58] on input "tel" at bounding box center [228, 57] width 133 height 11
click at [163, 57] on input "tel" at bounding box center [228, 57] width 133 height 11
paste input "[PHONE_NUMBER]"
type input "[PHONE_NUMBER]"
drag, startPoint x: 161, startPoint y: 57, endPoint x: 152, endPoint y: 56, distance: 9.3
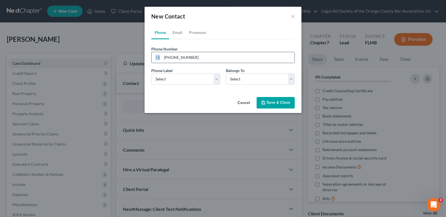
click at [152, 56] on div "+1" at bounding box center [157, 57] width 10 height 11
drag, startPoint x: 152, startPoint y: 56, endPoint x: 191, endPoint y: 80, distance: 45.2
click at [191, 80] on select "Select Mobile Home Work Other" at bounding box center [185, 78] width 69 height 11
select select "1"
click at [151, 73] on select "Select Mobile Home Work Other" at bounding box center [185, 78] width 69 height 11
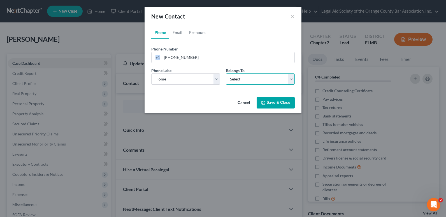
click at [241, 82] on select "Select Client Other" at bounding box center [260, 78] width 69 height 11
select select "0"
click at [226, 73] on select "Select Client Other" at bounding box center [260, 78] width 69 height 11
select select "0"
click at [177, 33] on link "Email" at bounding box center [177, 32] width 17 height 13
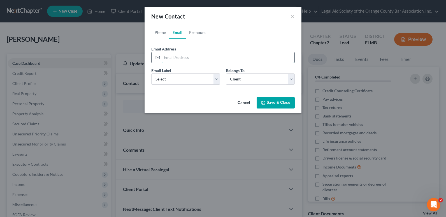
click at [163, 57] on input "email" at bounding box center [228, 57] width 133 height 11
paste input "[EMAIL_ADDRESS][DOMAIN_NAME]"
type input "[EMAIL_ADDRESS][DOMAIN_NAME]"
click at [173, 82] on select "Select Home Work Other" at bounding box center [185, 78] width 69 height 11
select select "0"
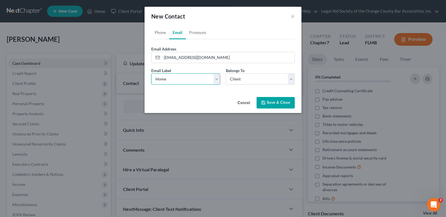
click at [151, 73] on select "Select Home Work Other" at bounding box center [185, 78] width 69 height 11
click at [238, 81] on select "Select Client Other" at bounding box center [260, 78] width 69 height 11
click at [226, 73] on select "Select Client Other" at bounding box center [260, 78] width 69 height 11
click at [277, 104] on button "Save & Close" at bounding box center [276, 103] width 38 height 12
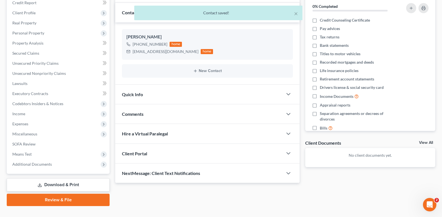
scroll to position [81, 0]
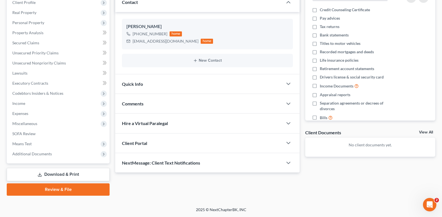
click at [143, 144] on span "Client Portal" at bounding box center [134, 142] width 25 height 5
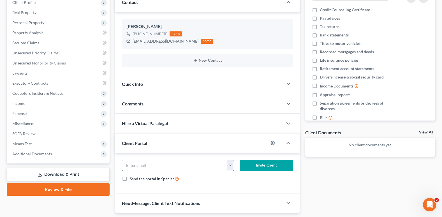
drag, startPoint x: 215, startPoint y: 169, endPoint x: 213, endPoint y: 167, distance: 3.0
click at [215, 169] on input "email" at bounding box center [174, 165] width 105 height 11
click at [232, 165] on button "button" at bounding box center [230, 165] width 7 height 11
click at [240, 178] on link "[EMAIL_ADDRESS][DOMAIN_NAME]" at bounding box center [265, 178] width 77 height 10
type input "[EMAIL_ADDRESS][DOMAIN_NAME]"
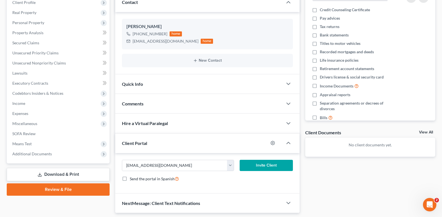
click at [272, 165] on button "Invite Client" at bounding box center [266, 165] width 53 height 11
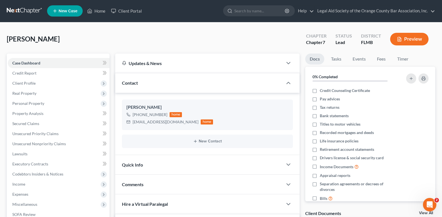
scroll to position [0, 0]
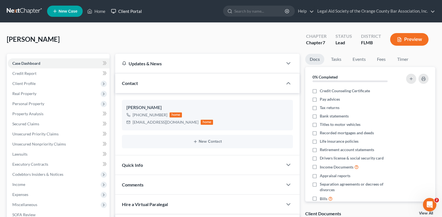
click at [132, 10] on link "Client Portal" at bounding box center [126, 11] width 36 height 10
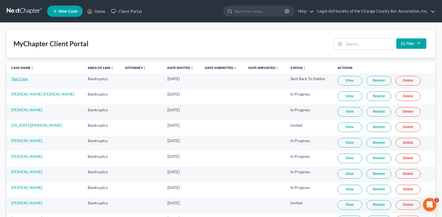
click at [16, 80] on link "Test Case" at bounding box center [19, 78] width 16 height 5
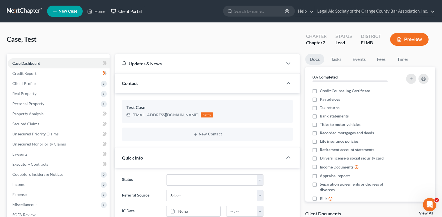
click at [124, 9] on link "Client Portal" at bounding box center [126, 11] width 36 height 10
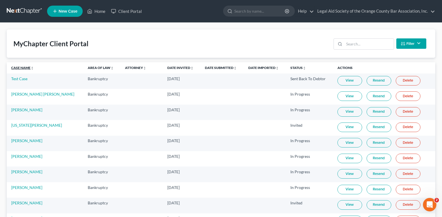
click at [23, 67] on link "Case Name unfold_more expand_more expand_less" at bounding box center [22, 68] width 23 height 4
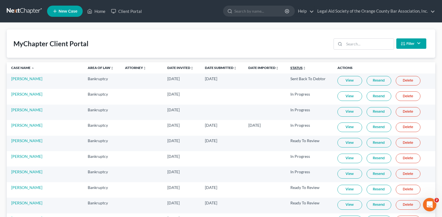
click at [290, 68] on link "Status unfold_more expand_more expand_less" at bounding box center [298, 68] width 16 height 4
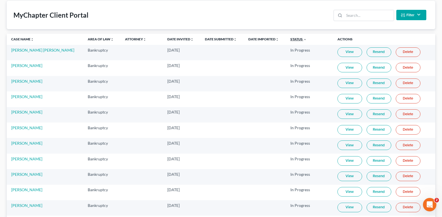
scroll to position [56, 0]
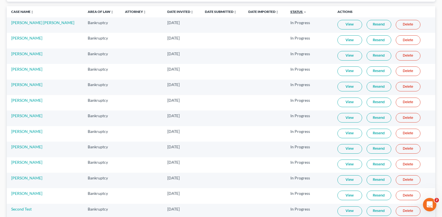
click at [290, 11] on link "Status unfold_more expand_more expand_less" at bounding box center [298, 12] width 16 height 4
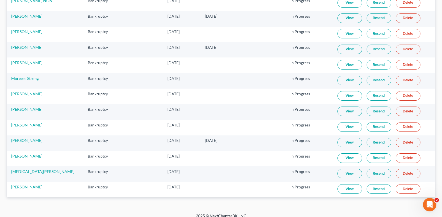
scroll to position [690, 0]
